Goal: Information Seeking & Learning: Find specific fact

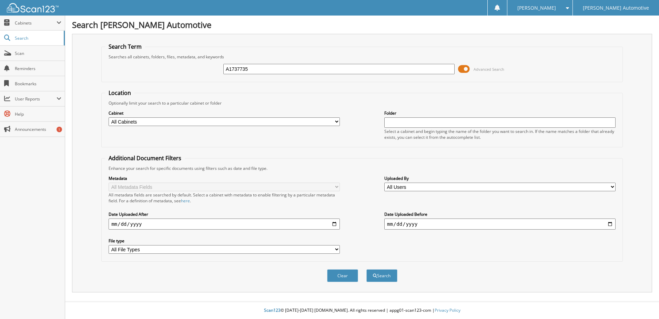
type input "A1737735"
click at [339, 119] on select "All Cabinets ALS ACCOUNTING ALS TITLES CAR DEALS DEAD DEALS DEALER TRADE DRIVERS" at bounding box center [224, 121] width 231 height 9
click at [468, 90] on fieldset "Location Optionally limit your search to a particular cabinet or folder Cabinet…" at bounding box center [362, 118] width 522 height 58
click at [379, 277] on button "Search" at bounding box center [382, 275] width 31 height 13
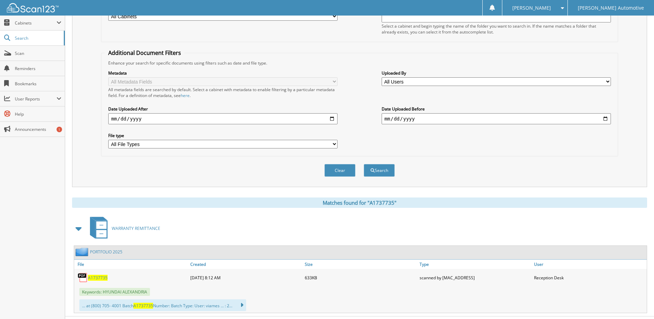
scroll to position [120, 0]
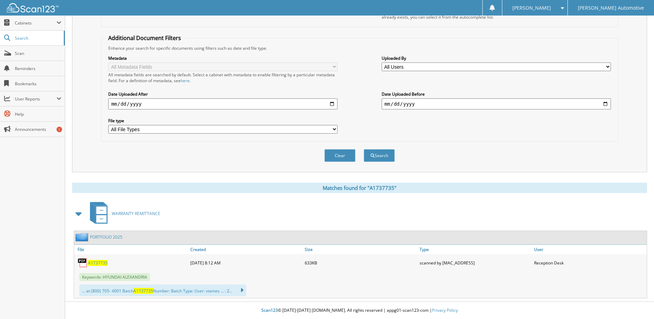
click at [102, 264] on span "A1737735" at bounding box center [98, 263] width 20 height 6
click at [24, 25] on span "Cabinets" at bounding box center [36, 23] width 42 height 6
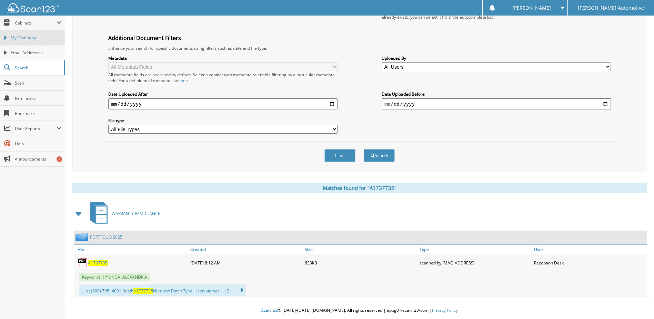
click at [24, 34] on link "My Company" at bounding box center [32, 37] width 65 height 15
